Goal: Information Seeking & Learning: Compare options

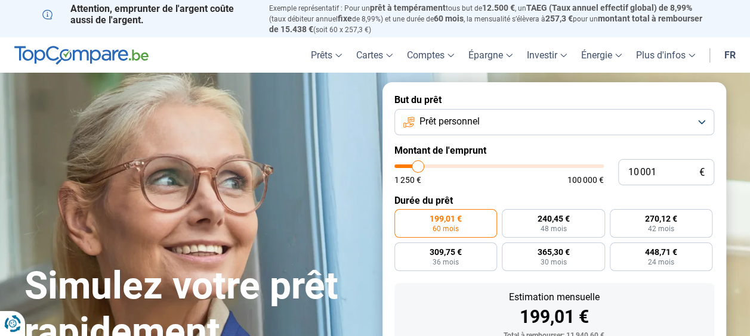
type input "10 500"
type input "10500"
type input "10 750"
type input "10750"
type input "11 000"
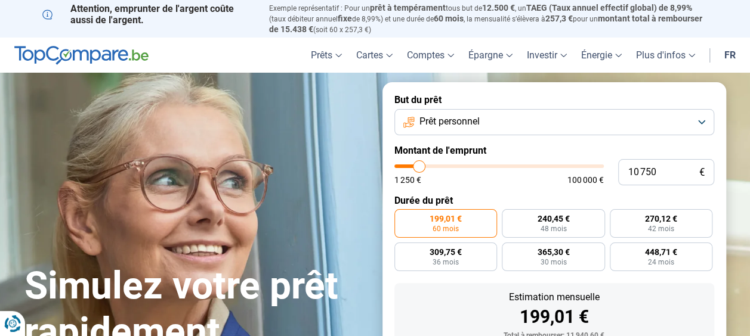
type input "11000"
type input "11 250"
type input "11250"
type input "11 500"
type input "11500"
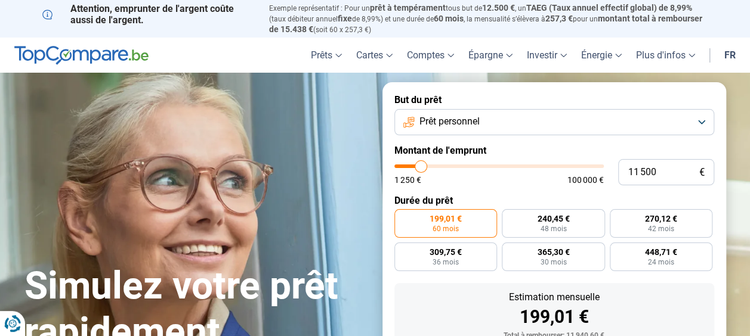
type input "11 750"
type input "11750"
type input "12 000"
type input "12000"
type input "12 250"
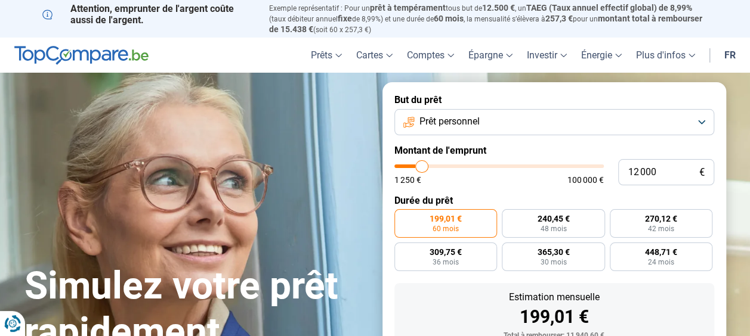
type input "12250"
type input "12 750"
type input "12750"
type input "13 500"
type input "13500"
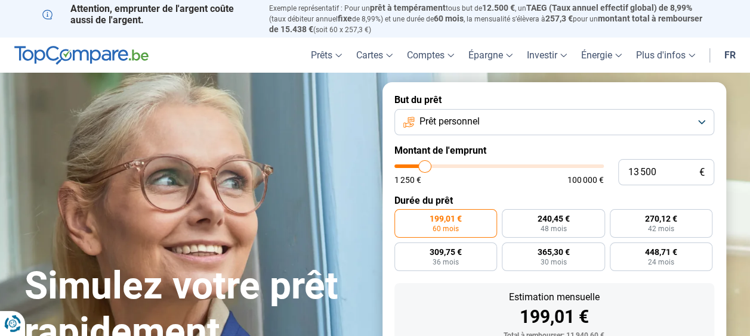
type input "14 250"
type input "14250"
type input "15 000"
type input "15000"
type input "15 250"
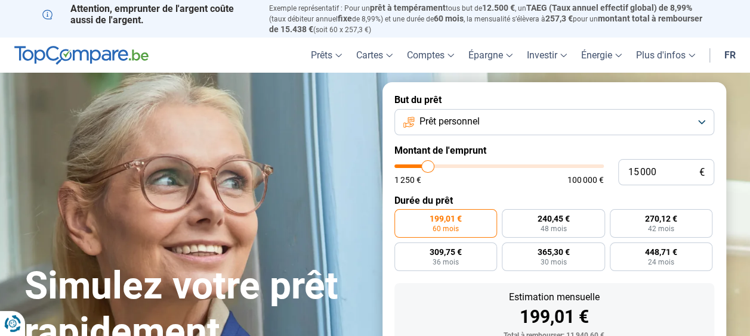
type input "15250"
type input "15 500"
type input "15500"
type input "16 000"
type input "16000"
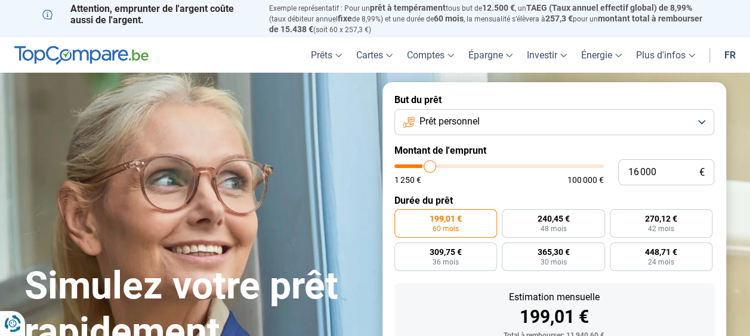
type input "16 250"
type input "16250"
type input "16 500"
type input "16500"
type input "16 750"
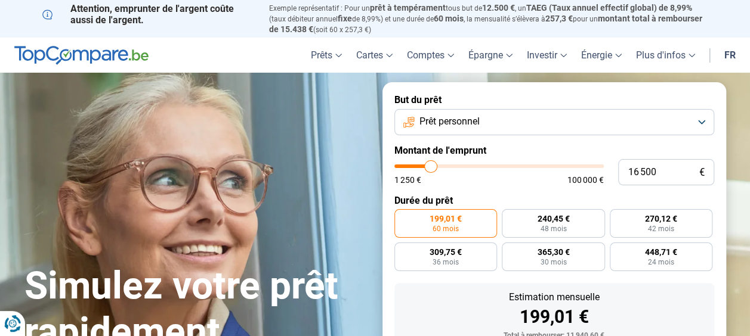
type input "16750"
type input "17 250"
type input "17250"
type input "17 000"
type input "17000"
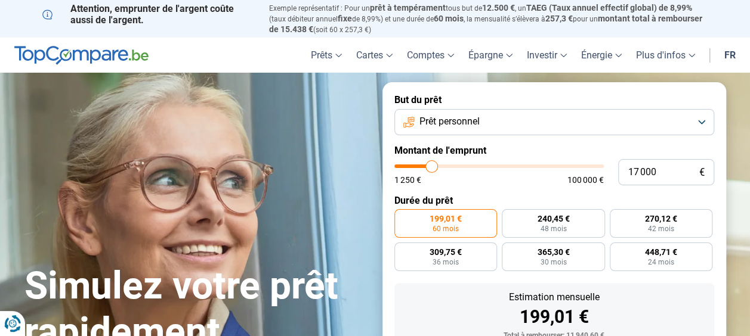
type input "16 500"
type input "16500"
type input "16 250"
type input "16250"
type input "15 750"
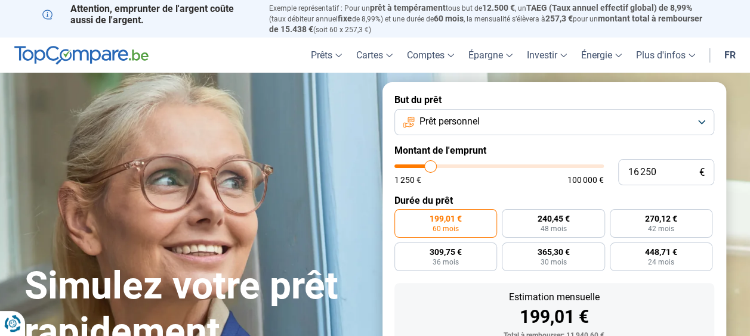
type input "15750"
type input "15 500"
type input "15500"
type input "15 000"
type input "15000"
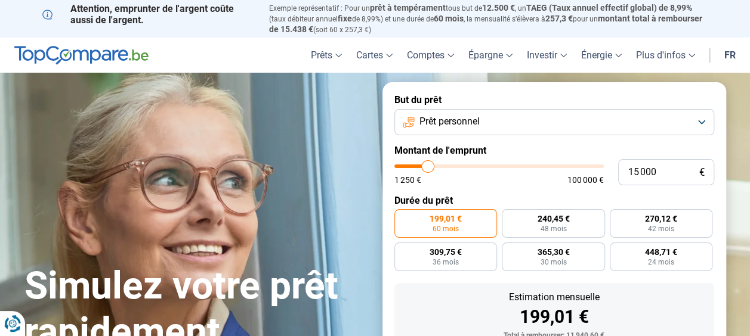
type input "14 500"
type input "14500"
type input "14 000"
type input "14000"
type input "13 750"
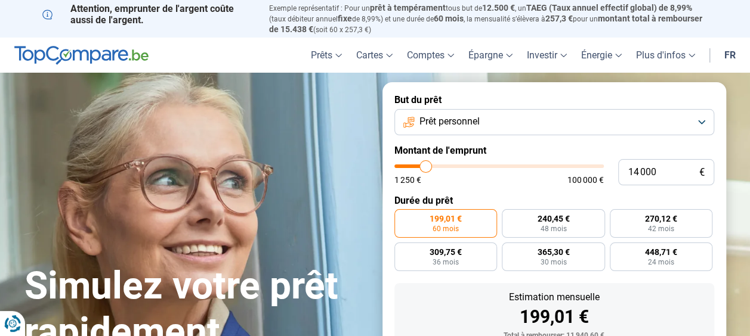
type input "13750"
type input "13 250"
type input "13250"
type input "13 000"
type input "13000"
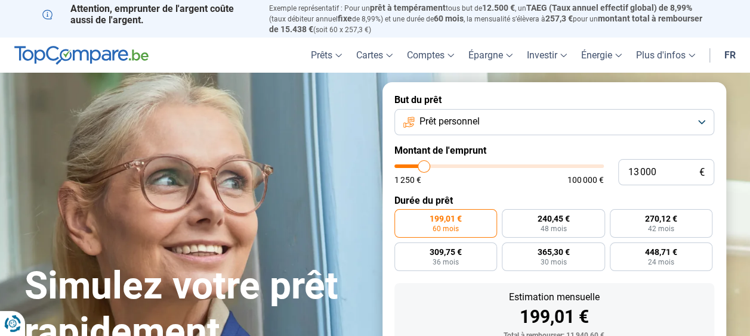
type input "12 750"
type input "12750"
type input "12 500"
type input "12500"
type input "12 250"
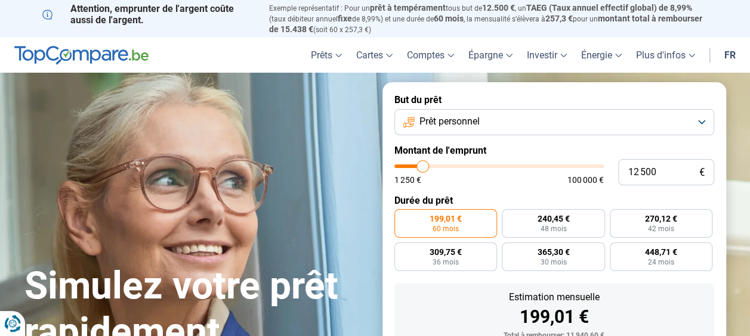
type input "12250"
type input "12 000"
type input "12000"
type input "11 500"
type input "11500"
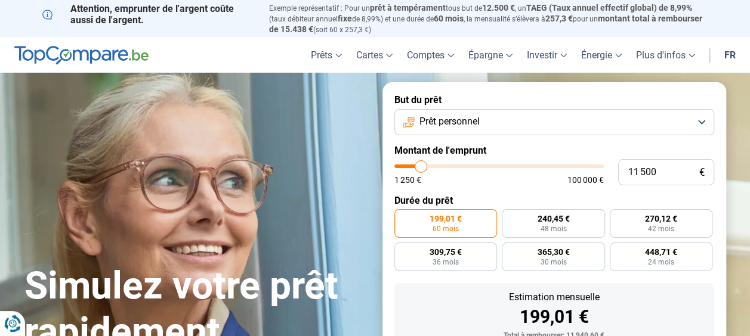
type input "11 250"
type input "11250"
type input "11 000"
type input "11000"
type input "10 750"
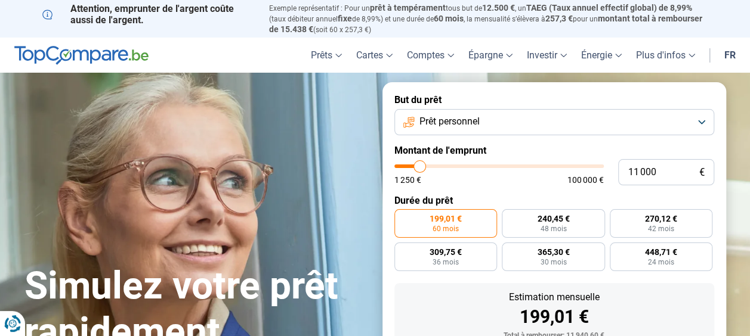
type input "10750"
type input "10 500"
type input "10500"
type input "10 250"
type input "10250"
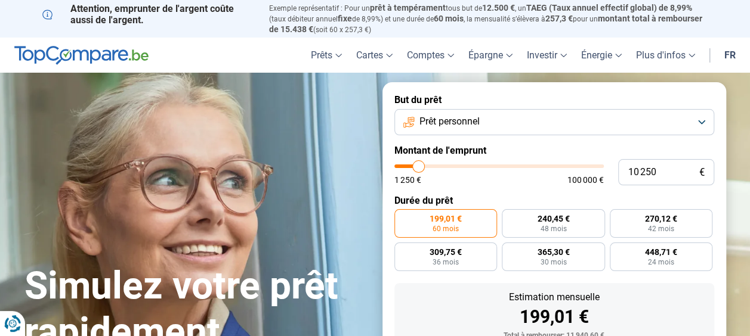
type input "10 000"
type input "10000"
type input "9 750"
type input "9750"
type input "9 500"
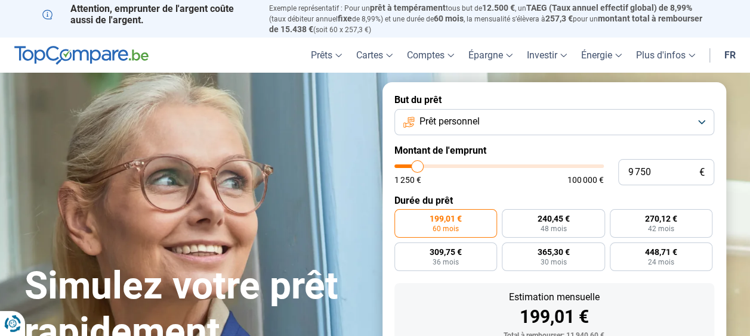
type input "9500"
type input "9 250"
type input "9250"
type input "9 000"
type input "9000"
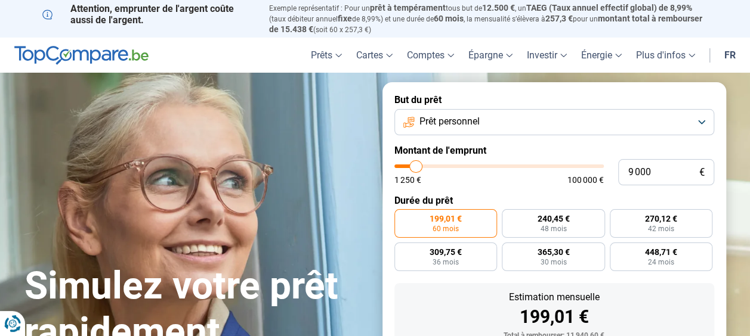
type input "8 500"
type input "8500"
type input "8 250"
type input "8250"
type input "8 000"
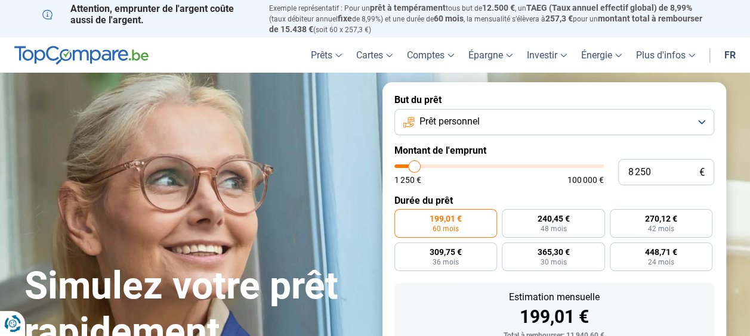
type input "8000"
type input "7 750"
type input "7750"
type input "7 500"
type input "7500"
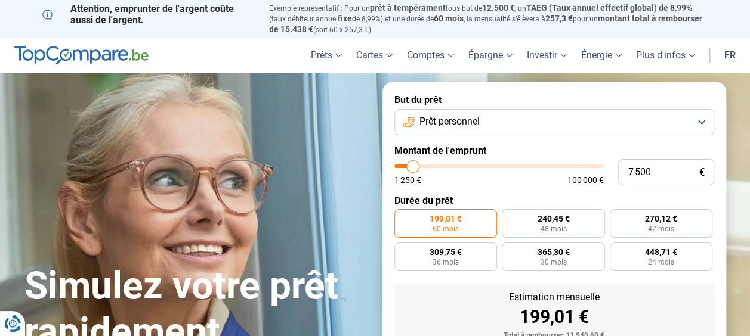
type input "7 250"
type input "7250"
type input "7 000"
type input "7000"
type input "6 500"
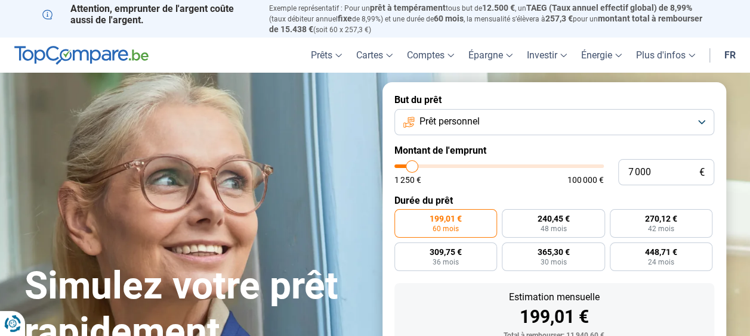
type input "6500"
type input "6 250"
type input "6250"
type input "6 000"
type input "6000"
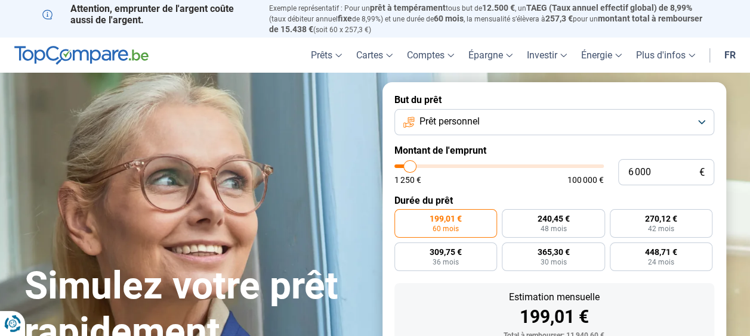
type input "5 750"
type input "5750"
type input "5 500"
type input "5500"
type input "5 250"
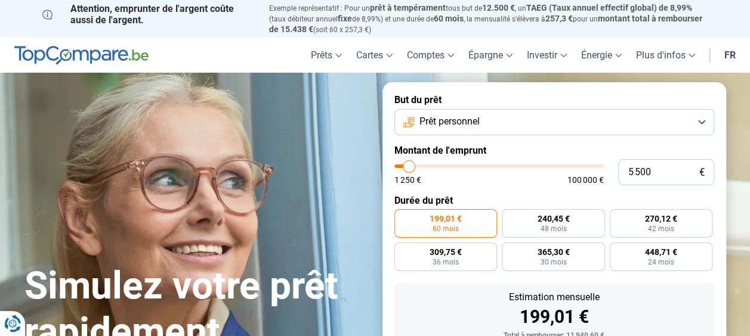
type input "5250"
type input "5 000"
type input "5000"
type input "4 750"
type input "4750"
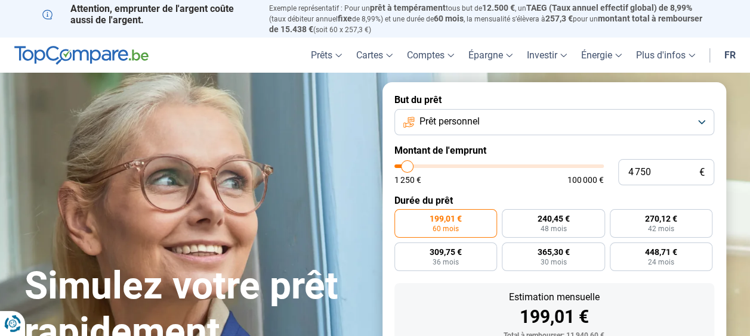
type input "4 500"
type input "4500"
type input "4 250"
type input "4250"
type input "3 750"
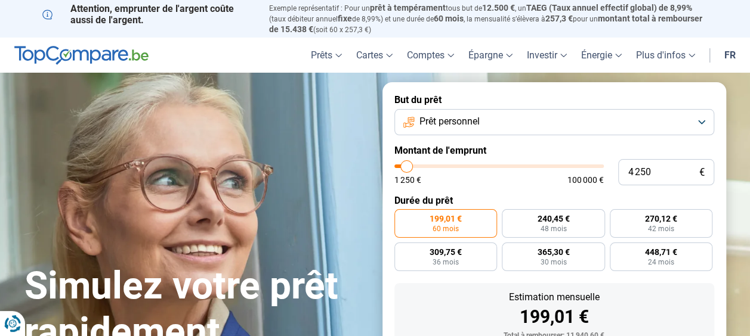
type input "3750"
type input "1 250"
type input "1250"
type input "1 500"
type input "1500"
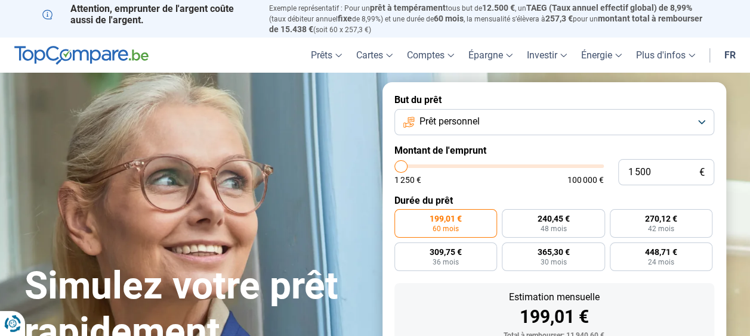
type input "1 750"
type input "1750"
type input "2 250"
type input "2250"
type input "2 750"
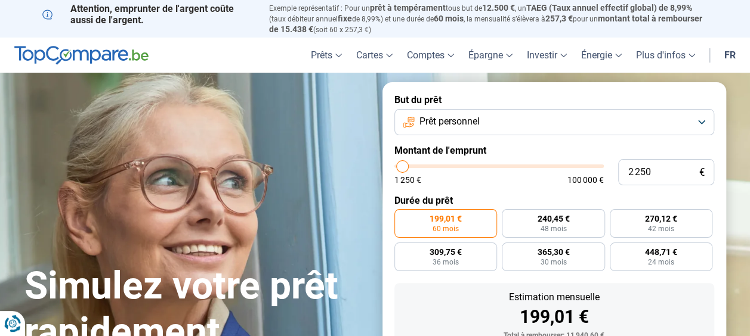
type input "2750"
type input "3 000"
type input "3000"
type input "3 250"
type input "3250"
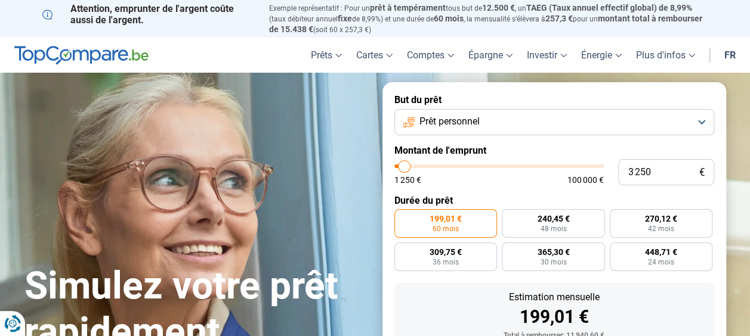
type input "3 500"
type input "3500"
type input "3 750"
type input "3750"
type input "4 000"
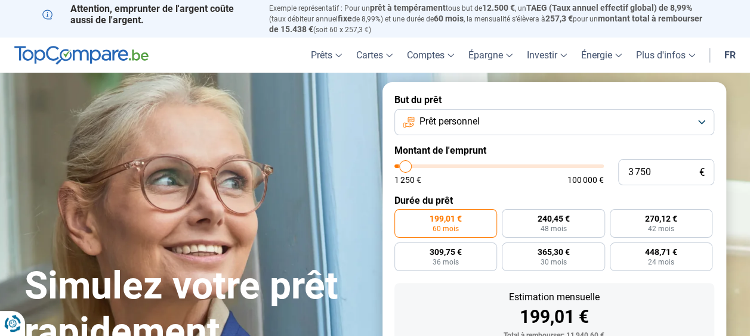
type input "4000"
type input "4 250"
type input "4250"
type input "4 750"
type input "4750"
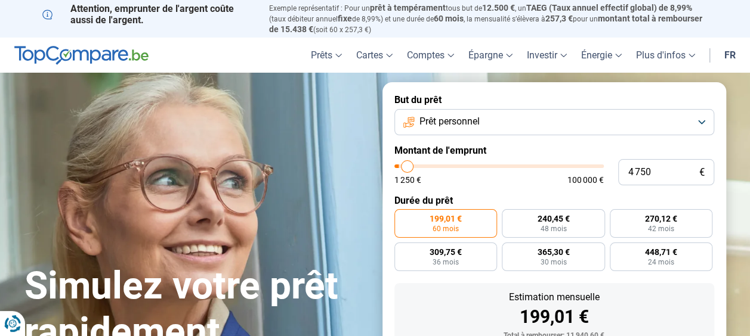
type input "5 000"
type input "5000"
type input "5 250"
type input "5250"
type input "5 500"
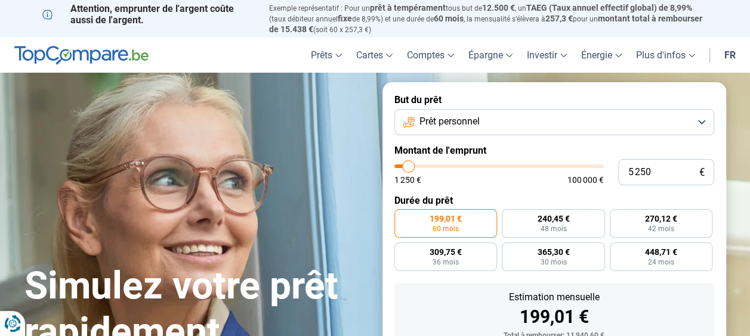
type input "5500"
type input "5 750"
type input "5750"
type input "5 500"
type input "5500"
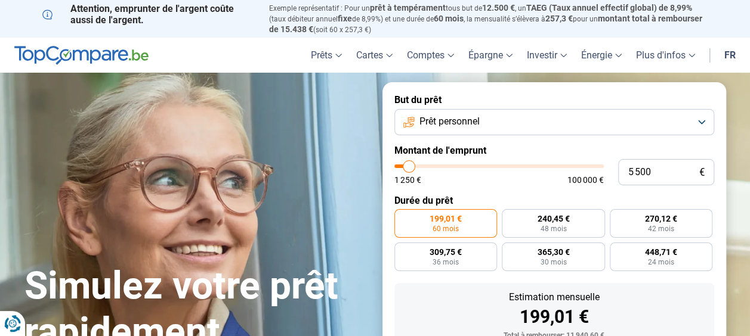
type input "5 250"
type input "5250"
type input "5 000"
type input "5000"
type input "4 500"
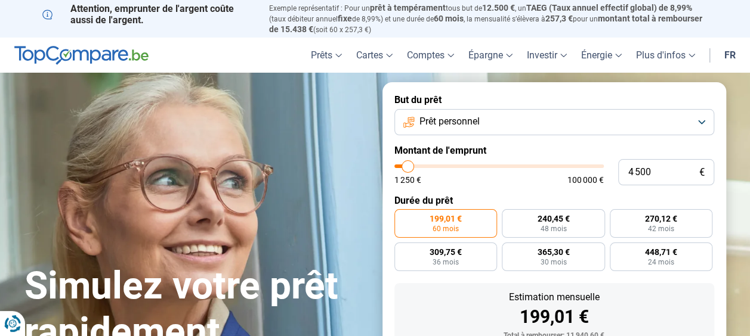
type input "4500"
type input "4 250"
type input "4250"
type input "4 000"
type input "4000"
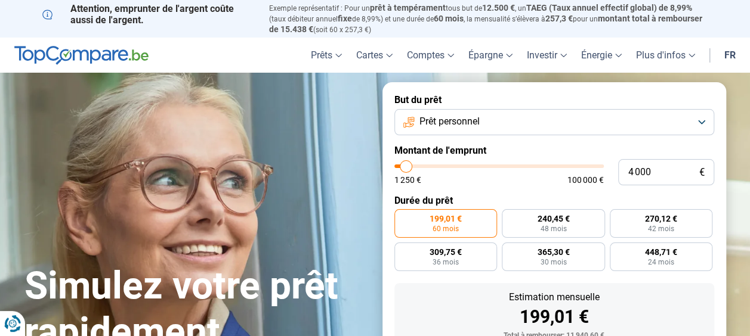
type input "3 750"
type input "3750"
type input "3 500"
type input "3500"
type input "3 250"
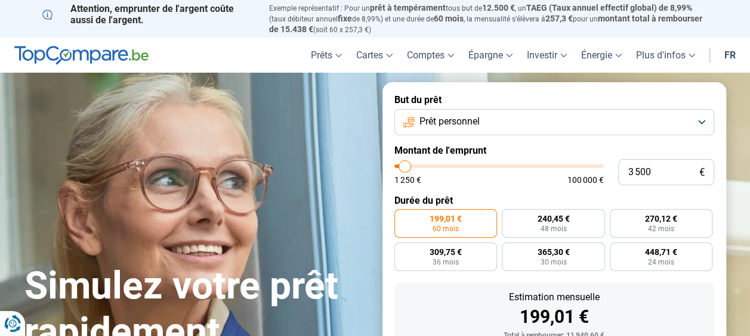
type input "3250"
type input "3 000"
type input "3000"
type input "2 750"
type input "2750"
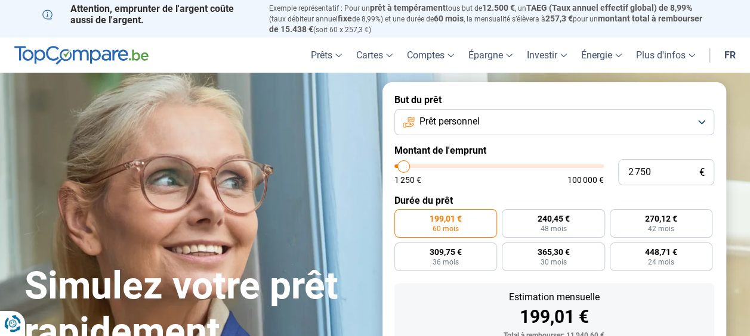
type input "3 000"
type input "3000"
type input "3 250"
type input "3250"
type input "3 500"
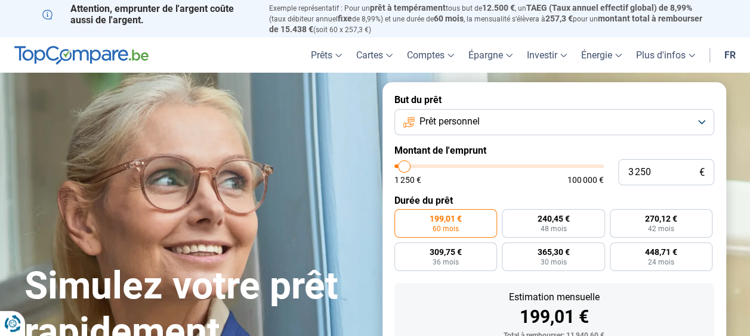
type input "3500"
type input "3 750"
type input "3750"
type input "4 000"
type input "4000"
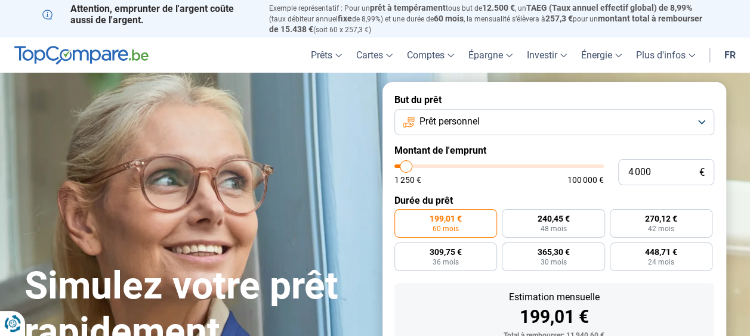
type input "4 250"
type input "4250"
type input "4 500"
type input "4500"
type input "4 250"
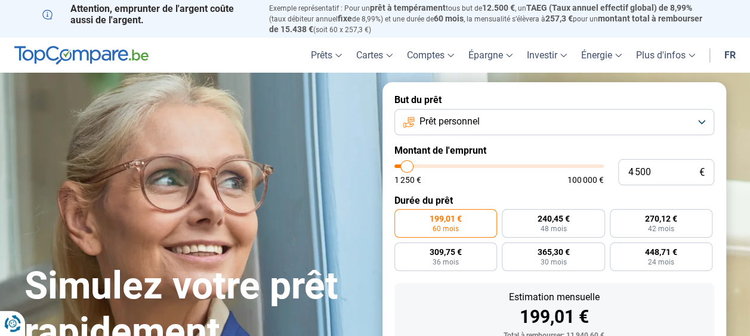
type input "4250"
type input "4 000"
type input "4000"
type input "4 250"
type input "4250"
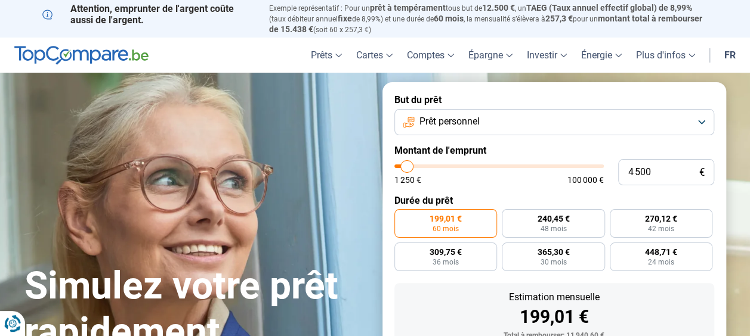
drag, startPoint x: 419, startPoint y: 167, endPoint x: 407, endPoint y: 168, distance: 12.0
click at [407, 168] on input "range" at bounding box center [498, 167] width 209 height 4
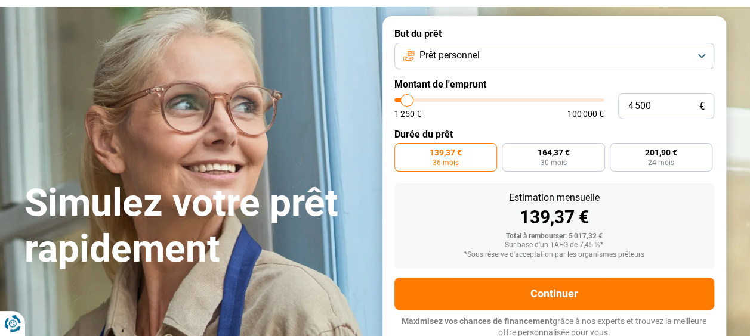
scroll to position [70, 0]
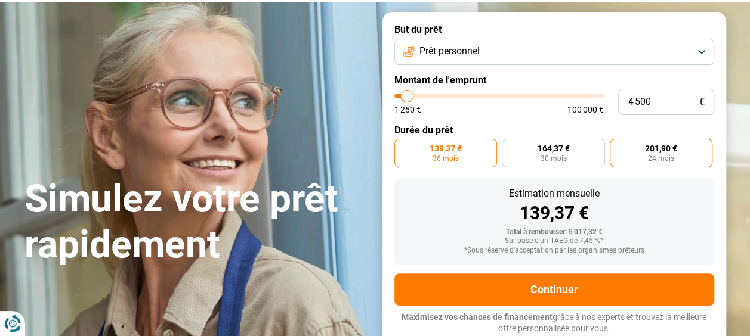
click at [635, 161] on label "201,90 € 24 mois" at bounding box center [661, 153] width 103 height 29
click at [617, 147] on input "201,90 € 24 mois" at bounding box center [614, 143] width 8 height 8
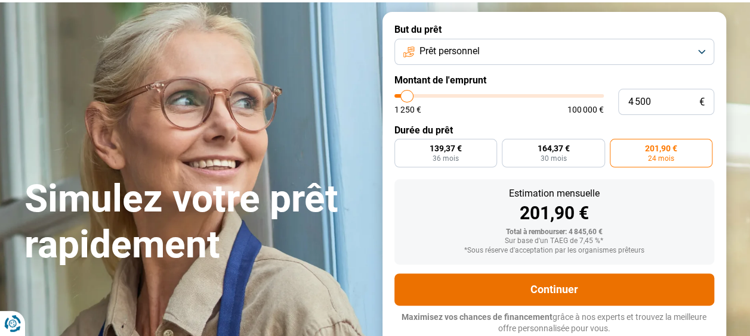
click at [541, 282] on button "Continuer" at bounding box center [554, 290] width 320 height 32
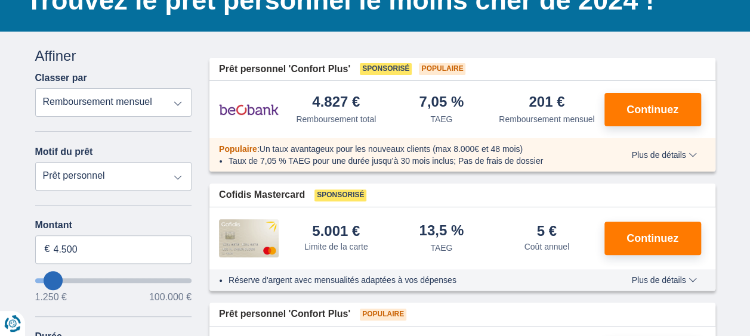
scroll to position [107, 0]
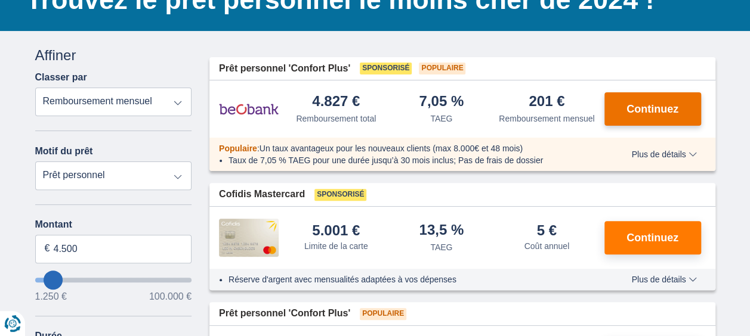
click at [663, 105] on span "Continuez" at bounding box center [652, 109] width 52 height 11
